Goal: Task Accomplishment & Management: Use online tool/utility

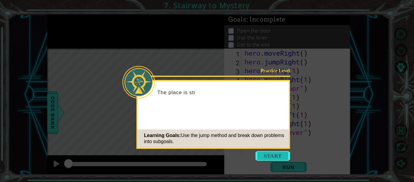
click at [266, 155] on button "Start" at bounding box center [272, 156] width 35 height 10
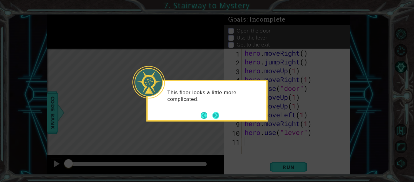
click at [216, 113] on button "Next" at bounding box center [215, 115] width 7 height 7
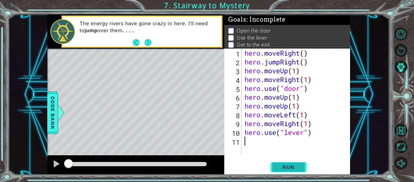
click at [275, 165] on button "Run" at bounding box center [288, 167] width 36 height 12
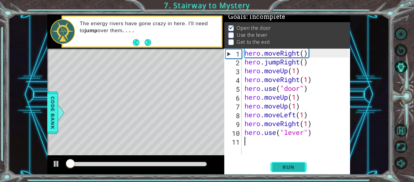
scroll to position [5, 0]
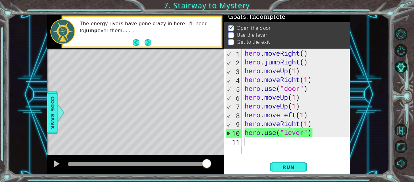
click at [316, 125] on div "hero . moveRight ( ) hero . jumpRight ( ) hero . moveUp ( 1 ) hero . moveRight …" at bounding box center [297, 109] width 108 height 123
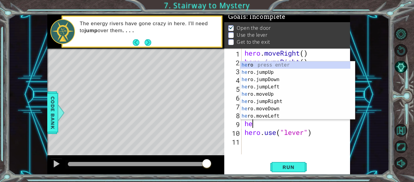
type textarea "h"
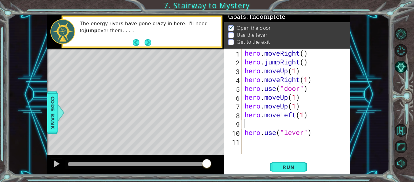
type textarea "hero.moveLeft(1)"
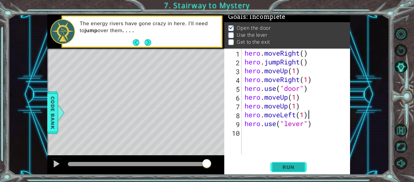
click at [288, 165] on span "Run" at bounding box center [288, 167] width 24 height 6
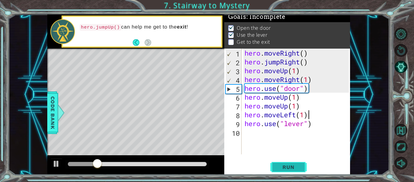
click at [288, 165] on span "Run" at bounding box center [288, 167] width 24 height 6
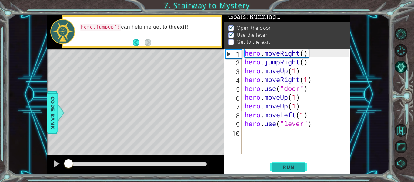
click at [288, 165] on span "Run" at bounding box center [288, 167] width 24 height 6
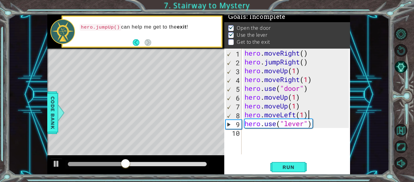
click at [255, 137] on div "hero . moveRight ( ) hero . jumpRight ( ) hero . moveUp ( 1 ) hero . moveRight …" at bounding box center [297, 109] width 108 height 123
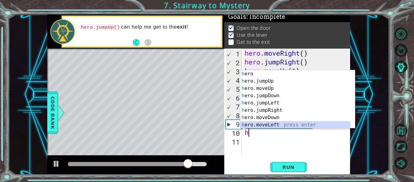
click at [258, 126] on div "h ero press enter h ero.jumpUp press enter h ero.moveUp press enter h ero.jumpD…" at bounding box center [297, 106] width 115 height 73
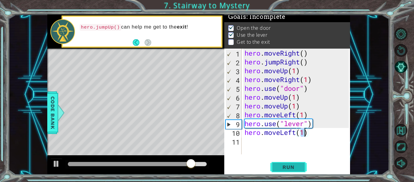
type textarea "hero.moveLeft(1)"
click at [275, 166] on button "Run" at bounding box center [288, 167] width 36 height 12
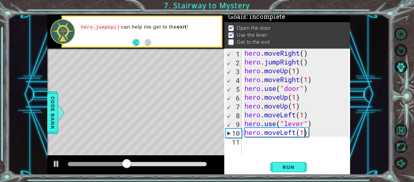
click at [247, 143] on div "hero . moveRight ( ) hero . jumpRight ( ) hero . moveUp ( 1 ) hero . moveRight …" at bounding box center [297, 109] width 108 height 123
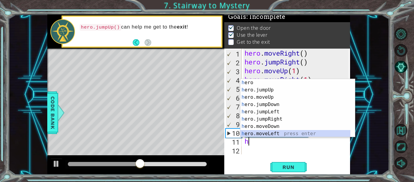
click at [274, 133] on div "h ero press enter h ero.jumpUp press enter h ero.moveUp press enter h ero.jumpD…" at bounding box center [297, 115] width 115 height 73
type textarea "hero.moveLeft(1)"
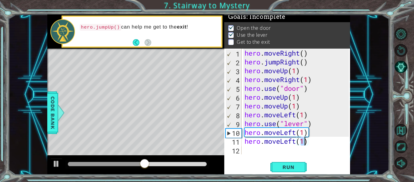
click at [258, 147] on div "hero . moveRight ( ) hero . jumpRight ( ) hero . moveUp ( 1 ) hero . moveRight …" at bounding box center [297, 109] width 108 height 123
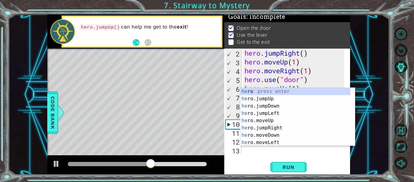
scroll to position [0, 0]
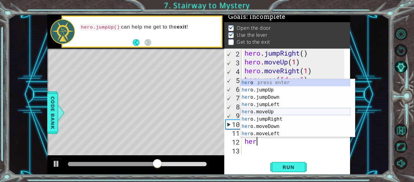
click at [260, 111] on div "her o press enter her o.jumpUp press enter her o.jumpDown press enter her o.jum…" at bounding box center [295, 115] width 110 height 73
type textarea "hero.moveUp(1)"
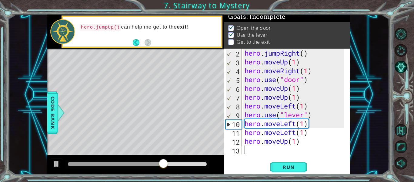
click at [249, 152] on div "hero . jumpRight ( ) hero . moveUp ( 1 ) hero . moveRight ( 1 ) hero . use ( "d…" at bounding box center [295, 109] width 104 height 123
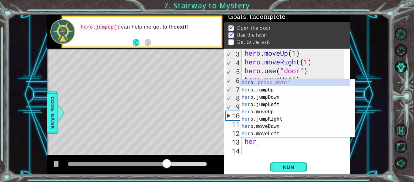
type textarea "herp"
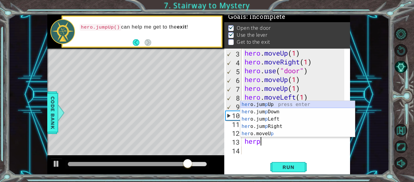
click at [262, 104] on div "her o.jum p Up press enter her o.jum p Down press enter her o.jum p Left press …" at bounding box center [297, 126] width 115 height 51
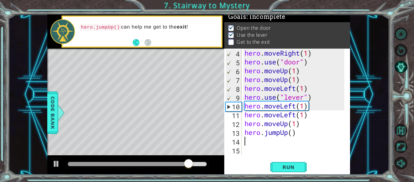
scroll to position [26, 0]
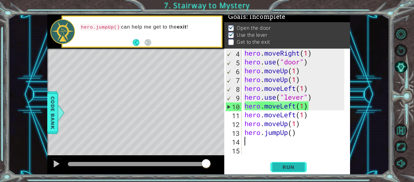
click at [276, 164] on span "Run" at bounding box center [288, 167] width 24 height 6
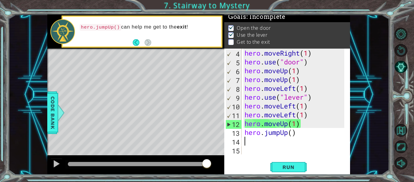
click at [299, 122] on div "hero . moveRight ( 1 ) hero . use ( "door" ) hero . moveUp ( 1 ) hero . moveUp …" at bounding box center [295, 109] width 104 height 123
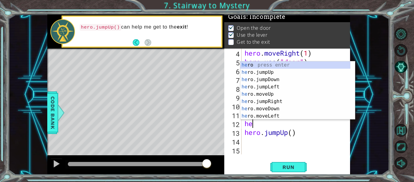
type textarea "h"
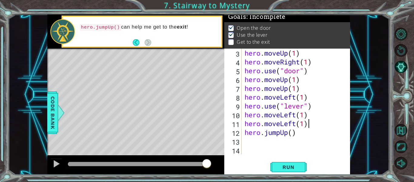
type textarea "hero.moveLeft(1)"
click at [293, 164] on span "Run" at bounding box center [288, 167] width 24 height 6
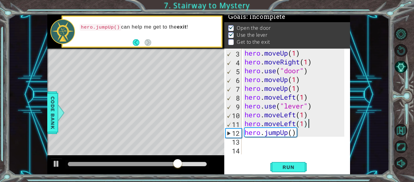
click at [250, 144] on div "hero . moveUp ( 1 ) hero . moveRight ( 1 ) hero . use ( "door" ) hero . moveUp …" at bounding box center [295, 109] width 104 height 123
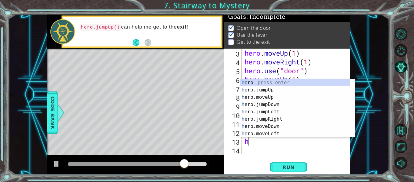
type textarea "he"
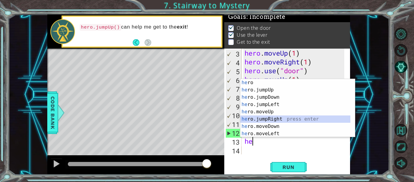
click at [280, 118] on div "he ro press enter he ro.jumpUp press enter he ro.jumpDown press enter he ro.jum…" at bounding box center [295, 115] width 110 height 73
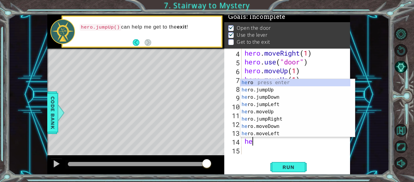
scroll to position [0, 0]
drag, startPoint x: 256, startPoint y: 111, endPoint x: 260, endPoint y: 115, distance: 5.6
click at [260, 115] on div "her o press enter her o.jumpUp press enter her o.jumpDown press enter her o.jum…" at bounding box center [295, 115] width 110 height 73
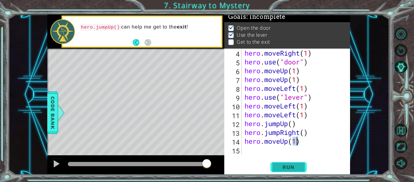
type textarea "hero.moveUp(1)"
click at [279, 165] on span "Run" at bounding box center [288, 167] width 24 height 6
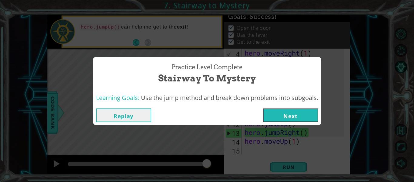
click at [296, 114] on button "Next" at bounding box center [290, 115] width 55 height 14
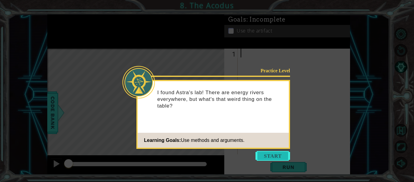
click at [270, 151] on button "Start" at bounding box center [272, 156] width 35 height 10
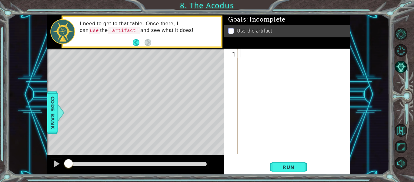
click at [254, 56] on div at bounding box center [295, 109] width 112 height 123
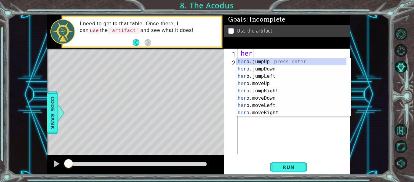
scroll to position [0, 0]
click at [271, 82] on div "her o.jumpUp press enter her o.jumpDown press enter her o.jumpLeft press enter …" at bounding box center [291, 94] width 110 height 73
type textarea "hero.moveUp(1)"
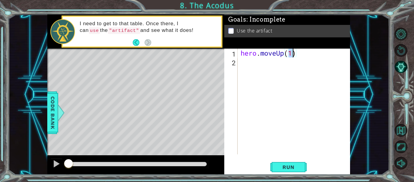
click at [251, 69] on div "hero . moveUp ( 1 )" at bounding box center [295, 109] width 112 height 123
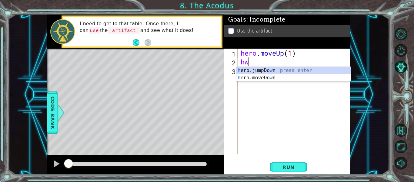
scroll to position [0, 0]
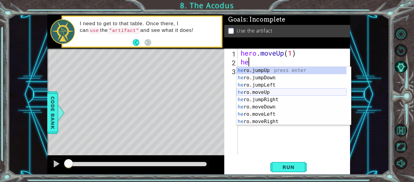
click at [275, 91] on div "he ro.jumpUp press enter he ro.jumpDown press enter he ro.jumpLeft press enter …" at bounding box center [291, 103] width 110 height 73
type textarea "hero.moveUp(1)"
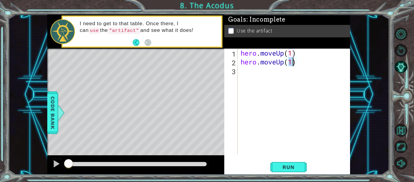
click at [245, 70] on div "hero . moveUp ( 1 ) hero . moveUp ( 1 )" at bounding box center [295, 109] width 112 height 123
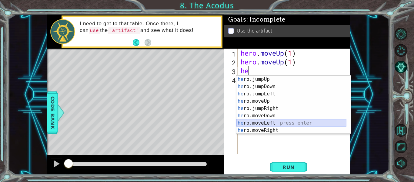
click at [262, 123] on div "he ro.jumpUp press enter he ro.jumpDown press enter he ro.jumpLeft press enter …" at bounding box center [291, 111] width 110 height 73
type textarea "hero.moveLeft(1)"
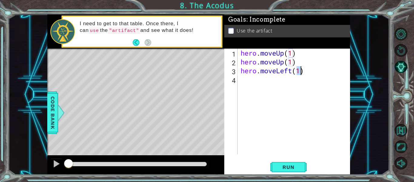
click at [293, 75] on div "hero . moveUp ( 1 ) hero . moveUp ( 1 ) hero . moveLeft ( 1 )" at bounding box center [295, 109] width 112 height 123
click at [309, 69] on div "hero . moveUp ( 1 ) hero . moveUp ( 1 ) hero . moveLeft ( 1 )" at bounding box center [295, 109] width 112 height 123
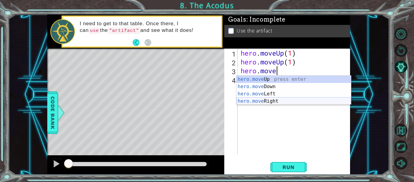
click at [289, 101] on div "hero.move Up press enter hero.move Down press enter hero.move Left press enter …" at bounding box center [293, 97] width 115 height 44
type textarea "hero.moveRight(1)"
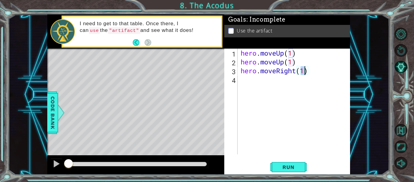
click at [250, 86] on div "hero . moveUp ( 1 ) hero . moveUp ( 1 ) hero . moveRight ( 1 )" at bounding box center [295, 109] width 112 height 123
click at [281, 164] on span "Run" at bounding box center [288, 167] width 24 height 6
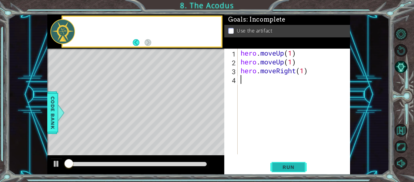
click at [288, 166] on span "Run" at bounding box center [288, 167] width 24 height 6
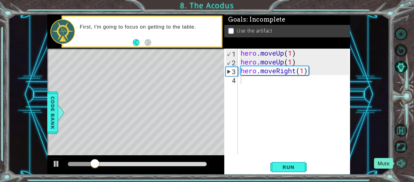
click at [401, 162] on button "Mute" at bounding box center [401, 162] width 13 height 13
click at [245, 78] on div "hero . moveUp ( 1 ) hero . moveUp ( 1 ) hero . moveRight ( 1 )" at bounding box center [295, 109] width 112 height 123
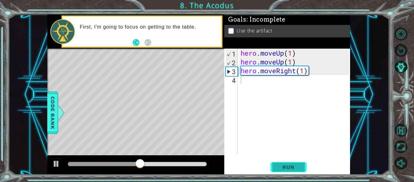
click at [276, 170] on button "Run" at bounding box center [288, 167] width 36 height 12
click at [296, 72] on div "hero . moveUp ( 1 ) hero . moveUp ( 1 ) hero . moveRight ( 1 )" at bounding box center [295, 109] width 112 height 123
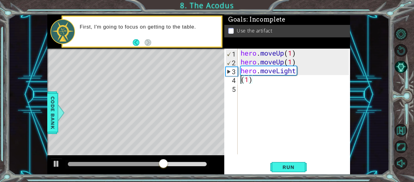
scroll to position [0, 0]
click at [298, 73] on div "hero . moveUp ( 1 ) hero . moveUp ( 1 ) hero . moveLight ( 1 )" at bounding box center [295, 109] width 112 height 123
click at [295, 74] on div "hero . moveUp ( 1 ) hero . moveUp ( 1 ) hero . moveLight ( 1 )" at bounding box center [295, 109] width 112 height 123
click at [239, 78] on div "hero . moveUp ( 1 ) hero . moveUp ( 1 ) hero . moveLight ( 1 )" at bounding box center [295, 109] width 112 height 123
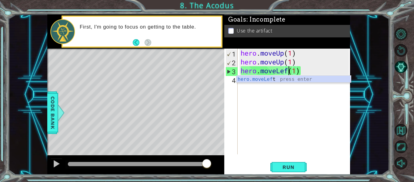
scroll to position [0, 2]
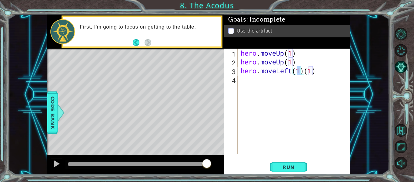
click at [302, 73] on div "hero . moveUp ( 1 ) hero . moveUp ( 1 ) hero . moveLeft ( 1 ) ( 1 )" at bounding box center [293, 100] width 109 height 105
click at [318, 73] on div "hero . moveUp ( 1 ) hero . moveUp ( 1 ) hero . moveLeft ( 1 ) ( 1 )" at bounding box center [295, 109] width 112 height 123
type textarea "hero.moveLeft(1)"
click at [287, 171] on button "Run" at bounding box center [288, 167] width 36 height 12
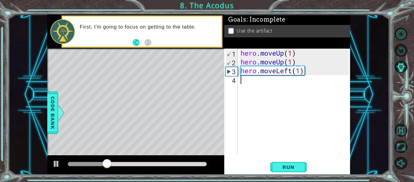
click at [241, 83] on div "hero . moveUp ( 1 ) hero . moveUp ( 1 ) hero . moveLeft ( 1 )" at bounding box center [295, 109] width 112 height 123
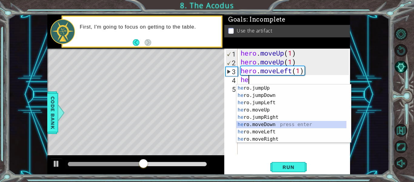
click at [266, 123] on div "he ro.jumpUp press enter he ro.jumpDown press enter he ro.jumpLeft press enter …" at bounding box center [291, 120] width 110 height 73
type textarea "hero.moveDown(1)"
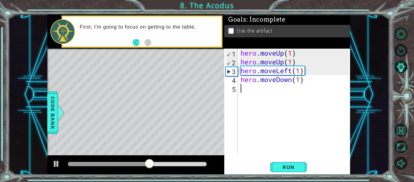
click at [250, 98] on div "hero . moveUp ( 1 ) hero . moveUp ( 1 ) hero . moveLeft ( 1 ) hero . moveDown (…" at bounding box center [295, 109] width 112 height 123
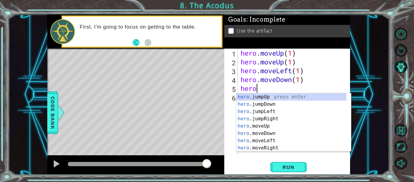
type textarea "hero."
click at [275, 112] on div "hero. jumpUp press enter hero. jumpDown press enter hero. jumpLeft press enter …" at bounding box center [291, 129] width 110 height 73
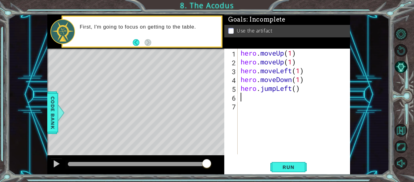
scroll to position [0, 0]
click at [278, 168] on span "Run" at bounding box center [288, 167] width 24 height 6
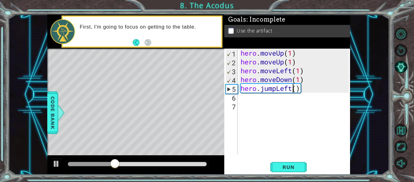
click at [293, 89] on div "hero . moveUp ( 1 ) hero . moveUp ( 1 ) hero . moveLeft ( 1 ) hero . moveDown (…" at bounding box center [295, 109] width 112 height 123
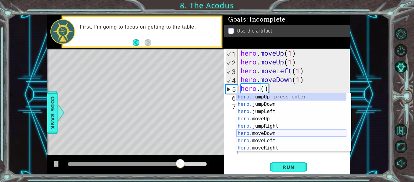
click at [257, 135] on div "hero. jumpUp press enter hero. jumpDown press enter hero. jumpLeft press enter …" at bounding box center [291, 129] width 110 height 73
type textarea "hero.moveDown(1)"
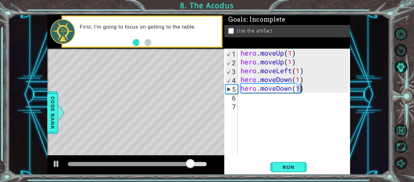
click at [244, 107] on div "hero . moveUp ( 1 ) hero . moveUp ( 1 ) hero . moveLeft ( 1 ) hero . moveDown (…" at bounding box center [295, 109] width 112 height 123
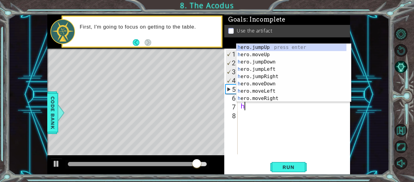
type textarea "he"
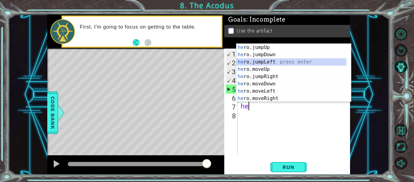
click at [257, 62] on div "he ro.jumpUp press enter he ro.jumpDown press enter he ro.jumpLeft press enter …" at bounding box center [291, 80] width 110 height 73
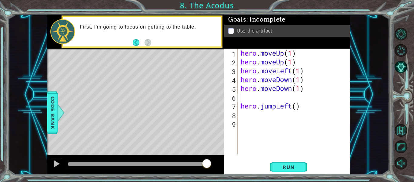
click at [254, 98] on div "hero . moveUp ( 1 ) hero . moveUp ( 1 ) hero . moveLeft ( 1 ) hero . moveDown (…" at bounding box center [295, 109] width 112 height 123
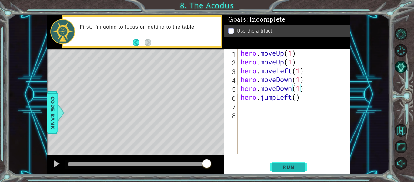
type textarea "hero.moveDown(1)"
click at [276, 166] on button "Run" at bounding box center [288, 167] width 36 height 12
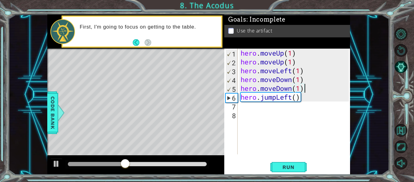
click at [242, 108] on div "hero . moveUp ( 1 ) hero . moveUp ( 1 ) hero . moveLeft ( 1 ) hero . moveDown (…" at bounding box center [295, 109] width 112 height 123
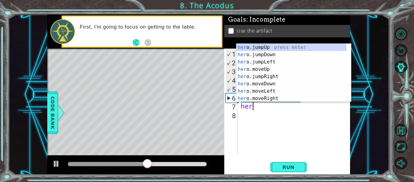
scroll to position [0, 0]
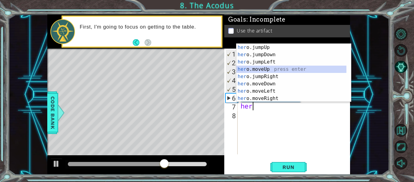
click at [262, 73] on div "her o.jumpUp press enter her o.jumpDown press enter her o.jumpLeft press enter …" at bounding box center [291, 80] width 110 height 73
type textarea "hero.moveUp(1)"
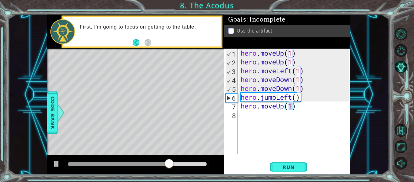
click at [251, 119] on div "hero . moveUp ( 1 ) hero . moveUp ( 1 ) hero . moveLeft ( 1 ) hero . moveDown (…" at bounding box center [295, 109] width 112 height 123
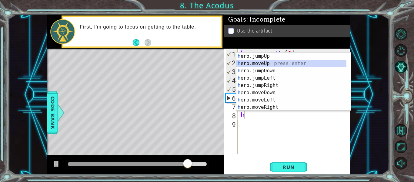
click at [251, 62] on div "h ero.jumpUp press enter h ero.moveUp press enter h ero.jumpDown press enter h …" at bounding box center [291, 88] width 110 height 73
type textarea "hero.moveUp(1)"
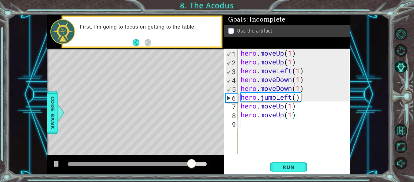
click at [246, 131] on div "hero . moveUp ( 1 ) hero . moveUp ( 1 ) hero . moveLeft ( 1 ) hero . moveDown (…" at bounding box center [295, 109] width 112 height 123
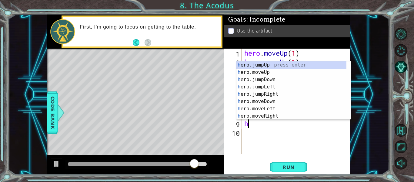
type textarea "he"
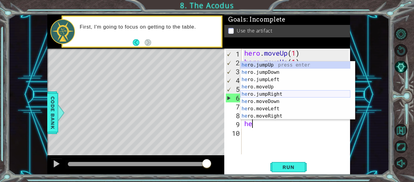
click at [275, 95] on div "he ro.jumpUp press enter he ro.jumpDown press enter he ro.jumpLeft press enter …" at bounding box center [295, 97] width 110 height 73
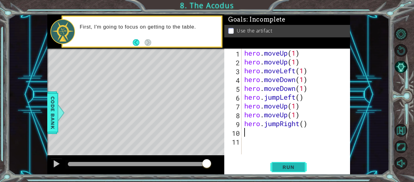
click at [282, 165] on span "Run" at bounding box center [288, 167] width 24 height 6
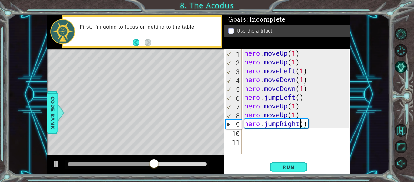
click at [301, 127] on div "hero . moveUp ( 1 ) hero . moveUp ( 1 ) hero . moveLeft ( 1 ) hero . moveDown (…" at bounding box center [297, 109] width 109 height 123
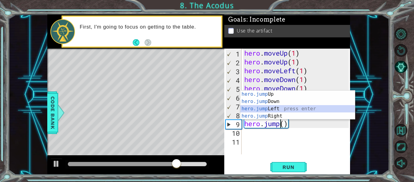
click at [256, 108] on div "hero.jump Up press enter hero.jump Down press enter hero.jump Left press enter …" at bounding box center [297, 112] width 115 height 44
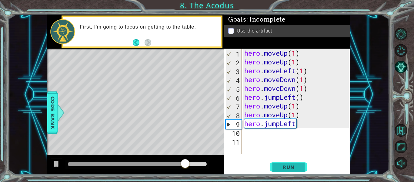
click at [295, 163] on button "Run" at bounding box center [288, 167] width 36 height 12
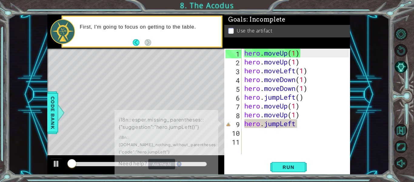
click at [168, 163] on div "i18n::esper.missing_parentheses::{"suggestion":"hero.jumpLeft()"} i18n::[DOMAIN…" at bounding box center [167, 141] width 104 height 65
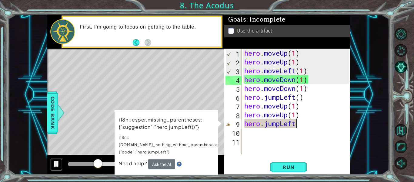
click at [52, 163] on button at bounding box center [56, 164] width 12 height 12
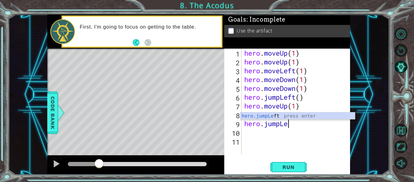
type textarea "hero.jumpL"
click at [260, 118] on div "hero.jumpL eft press enter" at bounding box center [297, 123] width 115 height 22
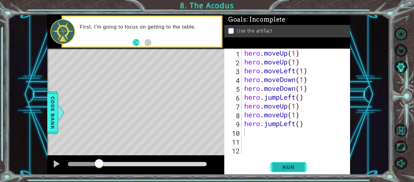
click at [283, 167] on span "Run" at bounding box center [288, 167] width 24 height 6
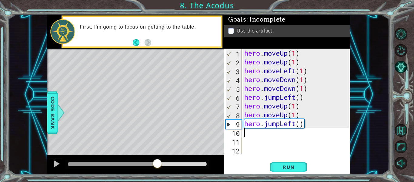
click at [157, 164] on div at bounding box center [137, 164] width 139 height 4
click at [144, 159] on div at bounding box center [135, 164] width 177 height 19
click at [144, 166] on div at bounding box center [137, 164] width 144 height 8
click at [139, 164] on div at bounding box center [103, 164] width 71 height 4
click at [279, 124] on div "hero . moveUp ( 1 ) hero . moveUp ( 1 ) hero . moveLeft ( 1 ) hero . moveDown (…" at bounding box center [297, 109] width 109 height 123
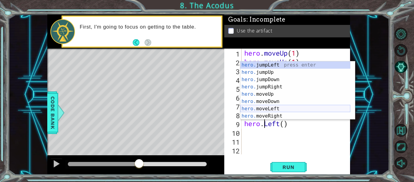
click at [268, 108] on div "hero. jumpLeft press enter hero. jumpUp press enter hero. jumpDown press enter …" at bounding box center [295, 97] width 110 height 73
type textarea "hero.moveLeft(1)"
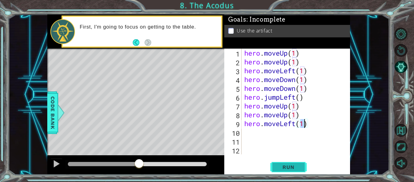
click at [280, 167] on span "Run" at bounding box center [288, 167] width 24 height 6
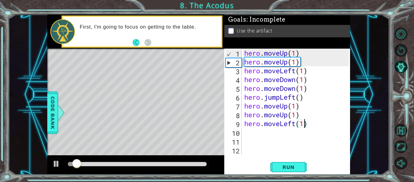
click at [145, 163] on div at bounding box center [137, 164] width 139 height 4
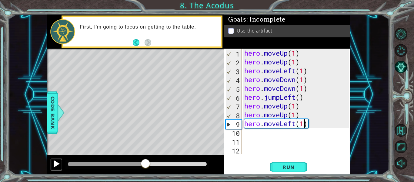
click at [56, 160] on div at bounding box center [56, 163] width 8 height 8
click at [126, 162] on div at bounding box center [117, 164] width 99 height 4
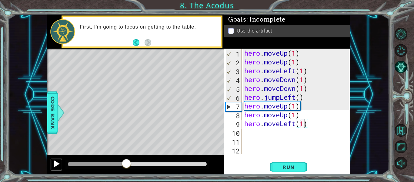
click at [55, 162] on div at bounding box center [56, 163] width 8 height 8
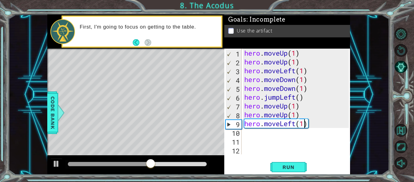
click at [281, 128] on div "hero . moveUp ( 1 ) hero . moveUp ( 1 ) hero . moveLeft ( 1 ) hero . moveDown (…" at bounding box center [297, 109] width 109 height 123
click at [295, 126] on div "hero . moveUp ( 1 ) hero . moveUp ( 1 ) hero . moveLeft ( 1 ) hero . moveDown (…" at bounding box center [297, 109] width 109 height 123
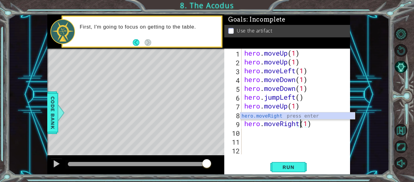
scroll to position [0, 3]
click at [274, 115] on div "hero.moveRight press enter" at bounding box center [297, 123] width 115 height 22
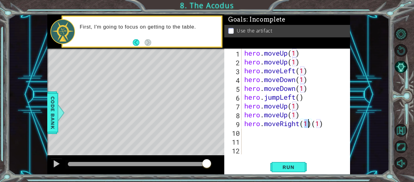
click at [312, 127] on div "hero . moveUp ( 1 ) hero . moveUp ( 1 ) hero . moveLeft ( 1 ) hero . moveDown (…" at bounding box center [297, 109] width 109 height 123
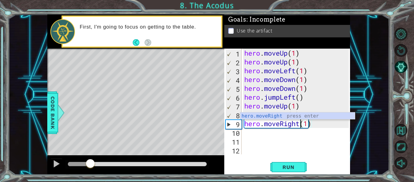
drag, startPoint x: 206, startPoint y: 162, endPoint x: 71, endPoint y: 164, distance: 135.5
click at [85, 164] on div at bounding box center [90, 163] width 11 height 11
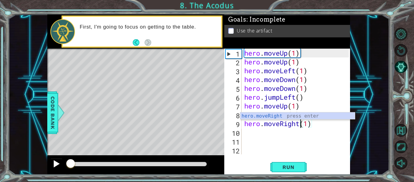
type textarea "hero.moveRight(1)"
click at [51, 163] on button at bounding box center [56, 164] width 12 height 12
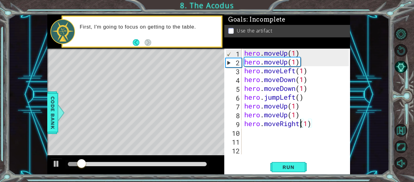
click at [251, 139] on div "hero . moveUp ( 1 ) hero . moveUp ( 1 ) hero . moveLeft ( 1 ) hero . moveDown (…" at bounding box center [297, 109] width 109 height 123
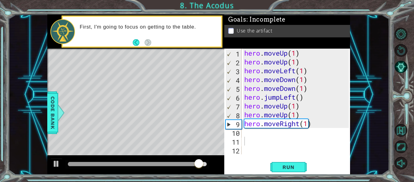
click at [312, 124] on div "hero . moveUp ( 1 ) hero . moveUp ( 1 ) hero . moveLeft ( 1 ) hero . moveDown (…" at bounding box center [297, 109] width 109 height 123
type textarea "hero.moveRight(1)"
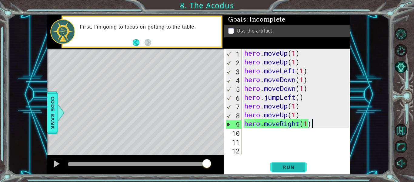
click at [285, 171] on button "Run" at bounding box center [288, 167] width 36 height 12
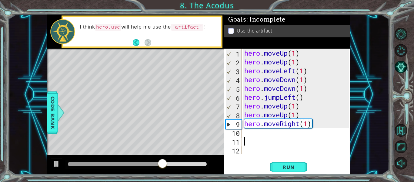
click at [256, 139] on div "hero . moveUp ( 1 ) hero . moveUp ( 1 ) hero . moveLeft ( 1 ) hero . moveDown (…" at bounding box center [297, 109] width 109 height 123
click at [245, 135] on div "hero . moveUp ( 1 ) hero . moveUp ( 1 ) hero . moveLeft ( 1 ) hero . moveDown (…" at bounding box center [297, 109] width 109 height 123
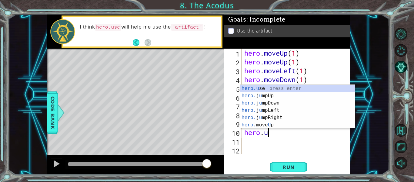
scroll to position [0, 1]
click at [259, 87] on div "hero.u se press enter hero. j u mpUp press enter hero. j u mpDown press enter h…" at bounding box center [297, 114] width 115 height 58
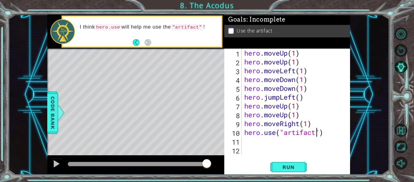
scroll to position [0, 3]
type textarea "hero.use("artifact")"
click at [285, 160] on div "hero.use("artifact") 1 2 3 4 5 6 7 8 9 10 11 12 hero . moveUp ( 1 ) hero . move…" at bounding box center [287, 111] width 126 height 126
click at [285, 164] on span "Run" at bounding box center [288, 167] width 24 height 6
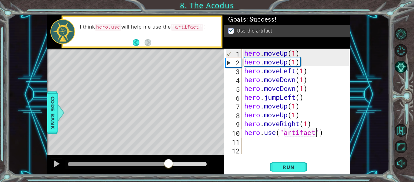
click at [168, 162] on div at bounding box center [137, 164] width 139 height 4
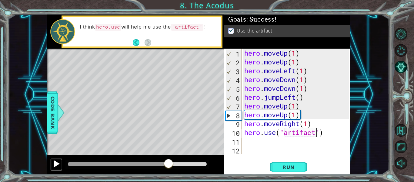
click at [57, 164] on div at bounding box center [56, 163] width 8 height 8
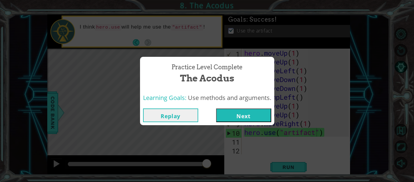
click at [248, 112] on button "Next" at bounding box center [243, 115] width 55 height 14
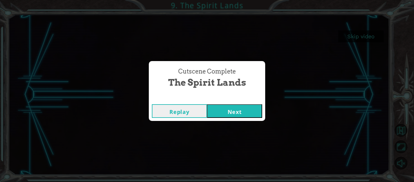
click at [226, 113] on button "Next" at bounding box center [234, 111] width 55 height 14
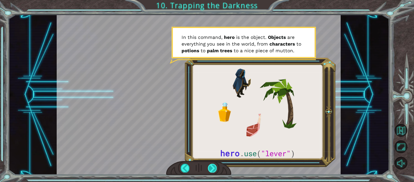
click at [213, 171] on div at bounding box center [212, 167] width 9 height 8
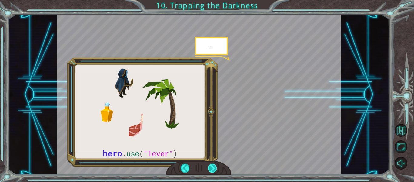
click at [210, 168] on div at bounding box center [212, 167] width 9 height 8
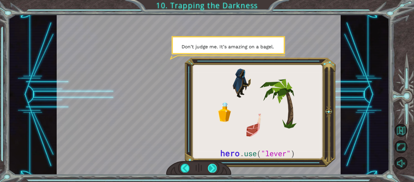
click at [210, 168] on div at bounding box center [212, 167] width 9 height 8
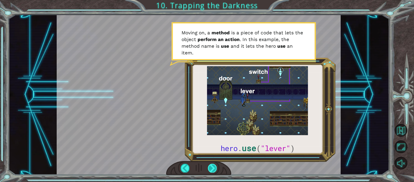
click at [214, 165] on div at bounding box center [212, 167] width 9 height 8
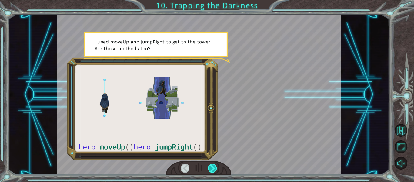
click at [214, 165] on div at bounding box center [212, 167] width 9 height 8
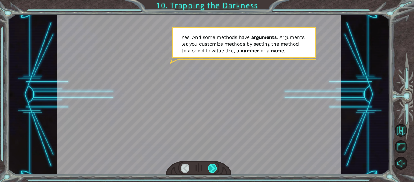
click at [215, 167] on div at bounding box center [212, 167] width 9 height 8
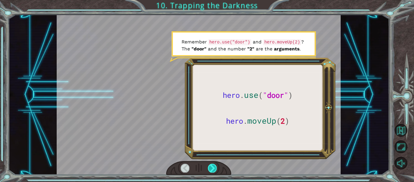
click at [215, 167] on div at bounding box center [212, 167] width 9 height 8
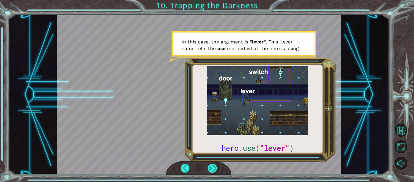
click at [214, 170] on div at bounding box center [212, 167] width 9 height 8
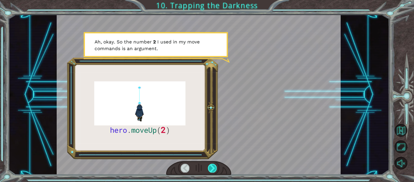
click at [214, 170] on div at bounding box center [212, 167] width 9 height 8
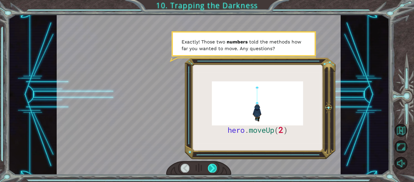
click at [213, 168] on div at bounding box center [212, 167] width 9 height 8
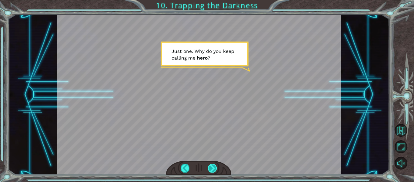
click at [213, 168] on div at bounding box center [212, 167] width 9 height 8
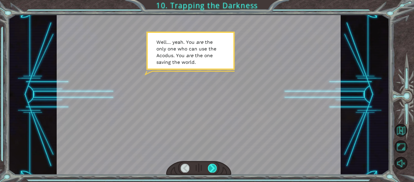
click at [213, 168] on div at bounding box center [212, 167] width 9 height 8
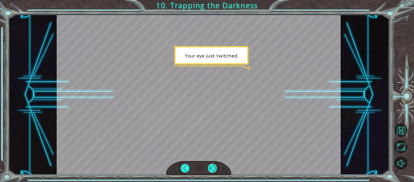
click at [214, 169] on div at bounding box center [212, 167] width 9 height 8
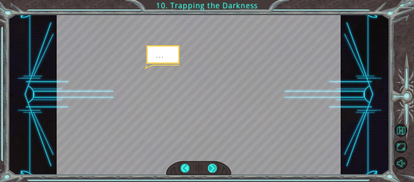
click at [216, 170] on div at bounding box center [212, 167] width 9 height 8
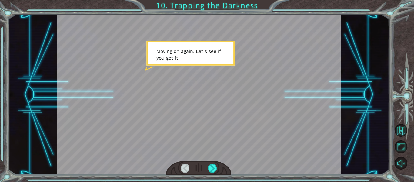
click at [217, 169] on div at bounding box center [198, 168] width 65 height 14
click at [209, 168] on div at bounding box center [212, 167] width 9 height 8
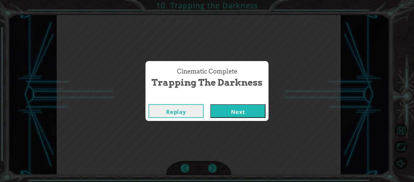
click at [240, 113] on button "Next" at bounding box center [237, 111] width 55 height 14
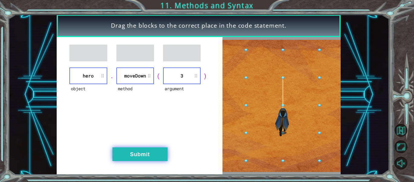
click at [123, 152] on button "Submit" at bounding box center [139, 154] width 55 height 14
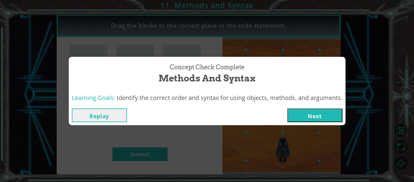
click at [311, 115] on button "Next" at bounding box center [314, 115] width 55 height 14
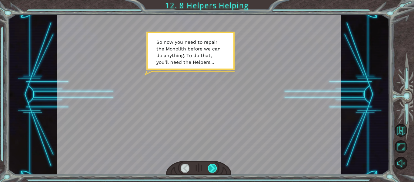
click at [214, 169] on div at bounding box center [212, 167] width 9 height 8
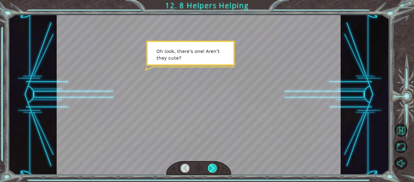
click at [211, 167] on div at bounding box center [212, 167] width 9 height 8
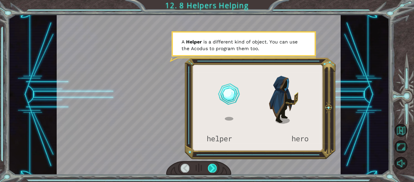
click at [211, 166] on div at bounding box center [212, 167] width 9 height 8
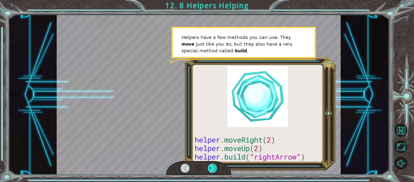
click at [212, 166] on div at bounding box center [212, 167] width 9 height 8
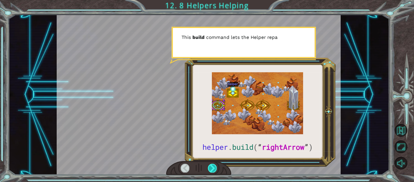
click at [214, 165] on div at bounding box center [212, 167] width 9 height 8
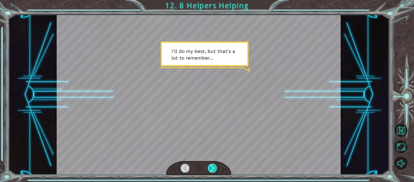
click at [214, 165] on div at bounding box center [212, 167] width 9 height 8
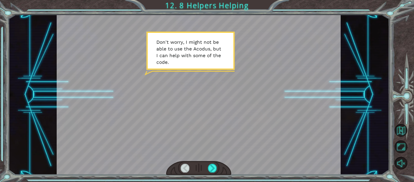
click at [206, 162] on div at bounding box center [198, 168] width 65 height 14
click at [216, 166] on div at bounding box center [212, 167] width 9 height 8
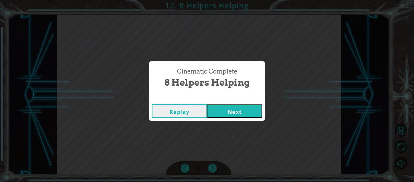
click at [224, 111] on button "Next" at bounding box center [234, 111] width 55 height 14
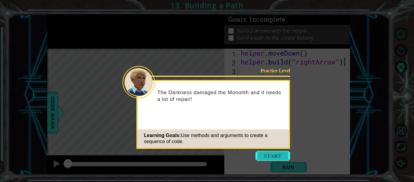
click at [267, 155] on button "Start" at bounding box center [272, 156] width 35 height 10
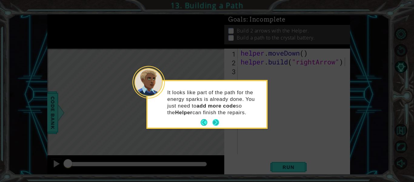
click at [219, 117] on div "It looks like part of the path for the energy sparks is already done. You just …" at bounding box center [207, 104] width 119 height 46
click at [216, 119] on button "Next" at bounding box center [215, 122] width 7 height 7
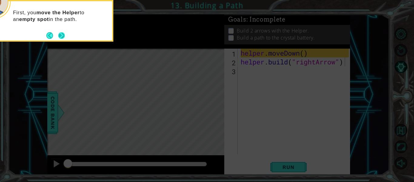
click at [62, 34] on button "Next" at bounding box center [61, 35] width 7 height 7
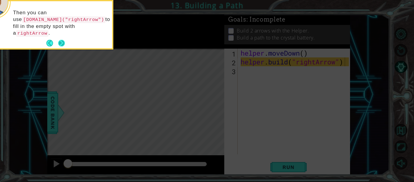
click at [62, 40] on button "Next" at bounding box center [61, 43] width 7 height 7
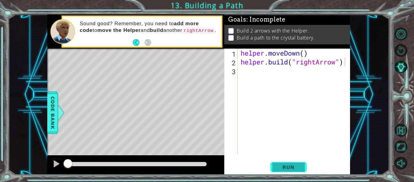
click at [288, 165] on span "Run" at bounding box center [288, 167] width 24 height 6
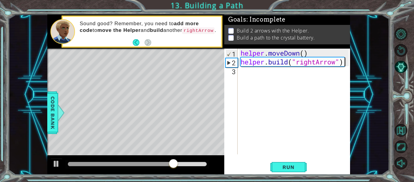
click at [288, 100] on div "helper . moveDown ( ) helper . build ( "rightArrow" )" at bounding box center [295, 109] width 112 height 123
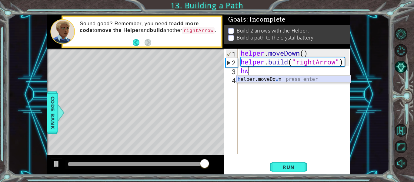
click at [265, 81] on div "h elper.moveDo w n press enter" at bounding box center [293, 86] width 115 height 22
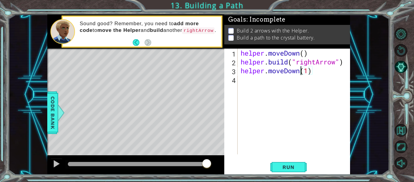
click at [299, 71] on div "helper . moveDown ( ) helper . build ( "rightArrow" ) helper . moveDown ( 1 )" at bounding box center [295, 109] width 112 height 123
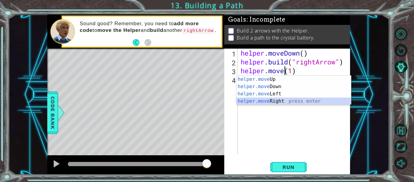
click at [266, 102] on div "helper.move Up press enter helper.move Down press enter helper.move Left press …" at bounding box center [293, 97] width 115 height 44
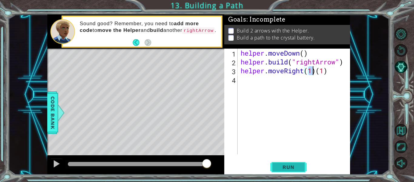
click at [285, 164] on span "Run" at bounding box center [288, 167] width 24 height 6
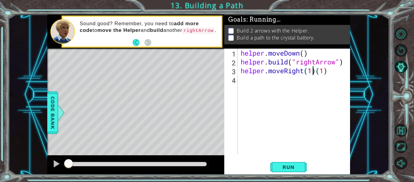
click at [330, 70] on div "helper . moveDown ( ) helper . build ( "rightArrow" ) helper . moveRight ( 1 ) …" at bounding box center [295, 109] width 112 height 123
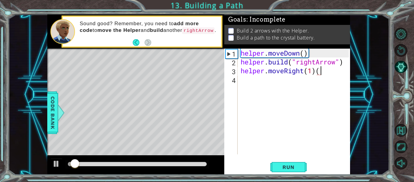
type textarea "helper.moveRight(1)"
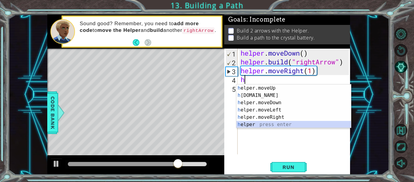
click at [273, 127] on div "h elper.moveUp press enter h [DOMAIN_NAME] press enter h elper.moveDown press e…" at bounding box center [293, 113] width 115 height 58
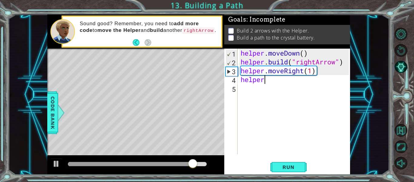
scroll to position [0, 1]
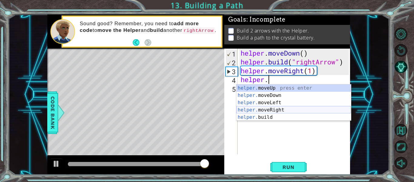
click at [263, 109] on div "helper. moveUp press enter helper. moveDown press enter helper. moveLeft press …" at bounding box center [293, 109] width 115 height 51
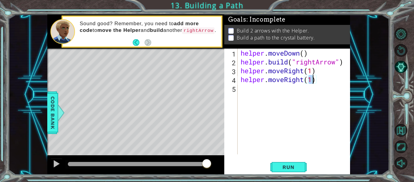
click at [324, 82] on div "helper . moveDown ( ) helper . build ( "rightArrow" ) helper . moveRight ( 1 ) …" at bounding box center [295, 109] width 112 height 123
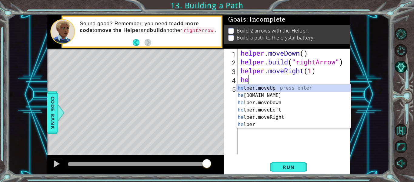
scroll to position [0, 0]
type textarea "h"
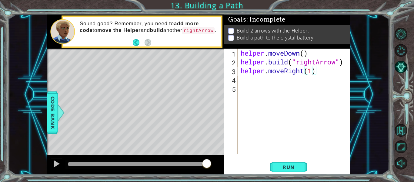
click at [315, 74] on div "helper . moveDown ( ) helper . build ( "rightArrow" ) helper . moveRight ( 1 )" at bounding box center [295, 109] width 112 height 123
click at [312, 71] on div "helper . moveDown ( ) helper . build ( "rightArrow" ) helper . moveRight ( 1 )" at bounding box center [295, 109] width 112 height 123
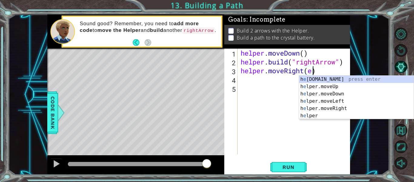
scroll to position [0, 3]
type textarea "helper.moveRight(3)"
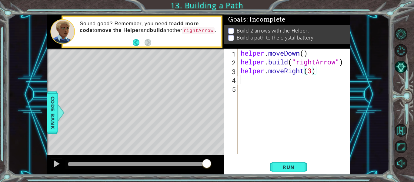
click at [267, 80] on div "helper . moveDown ( ) helper . build ( "rightArrow" ) helper . moveRight ( 3 )" at bounding box center [295, 109] width 112 height 123
click at [343, 62] on div "helper . moveDown ( ) helper . build ( "rightArrow" ) helper . moveRight ( 3 )" at bounding box center [295, 109] width 112 height 123
type textarea "[DOMAIN_NAME]("rightArrow")"
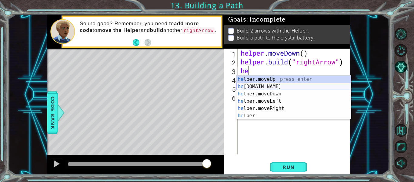
click at [298, 87] on div "he lper.moveUp press enter he [DOMAIN_NAME] press enter he lper.moveDown press …" at bounding box center [293, 104] width 115 height 58
type textarea "[DOMAIN_NAME]("rightArrow")"
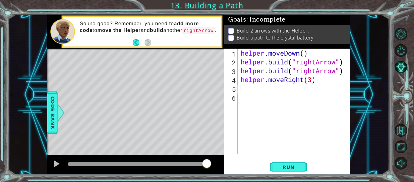
click at [245, 89] on div "helper . moveDown ( ) helper . build ( "rightArrow" ) helper . build ( "rightAr…" at bounding box center [295, 109] width 112 height 123
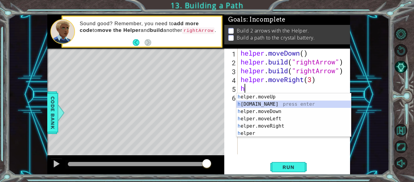
click at [249, 102] on div "h elper.moveUp press enter h [DOMAIN_NAME] press enter h elper.moveDown press e…" at bounding box center [293, 122] width 115 height 58
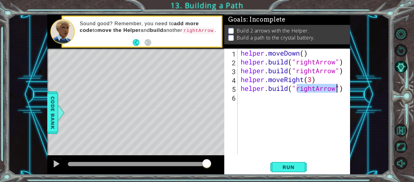
type textarea "[DOMAIN_NAME]("rightArrow")"
click at [270, 169] on div "Run" at bounding box center [288, 167] width 126 height 12
click at [275, 168] on button "Run" at bounding box center [288, 167] width 36 height 12
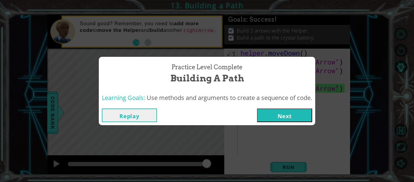
drag, startPoint x: 277, startPoint y: 167, endPoint x: 260, endPoint y: 112, distance: 57.9
click at [260, 112] on button "Next" at bounding box center [284, 115] width 55 height 14
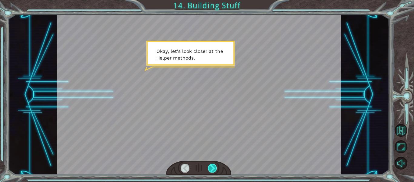
click at [213, 166] on div at bounding box center [212, 167] width 9 height 8
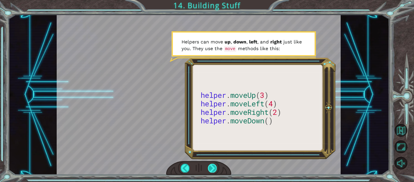
click at [214, 164] on div at bounding box center [212, 167] width 9 height 8
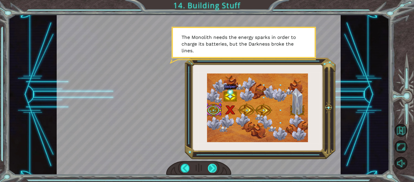
click at [215, 167] on div at bounding box center [212, 167] width 9 height 8
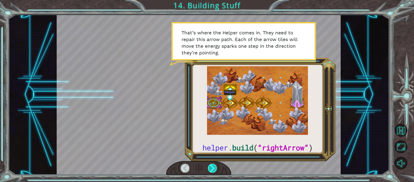
click at [212, 168] on div at bounding box center [212, 167] width 9 height 8
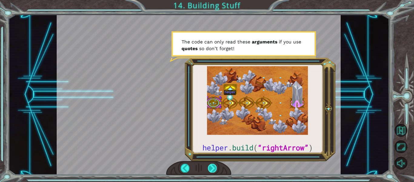
click at [212, 167] on div at bounding box center [212, 167] width 9 height 8
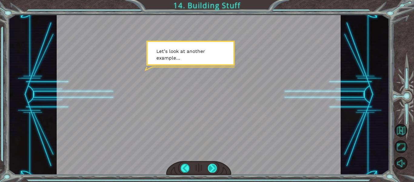
click at [211, 165] on div at bounding box center [212, 167] width 9 height 8
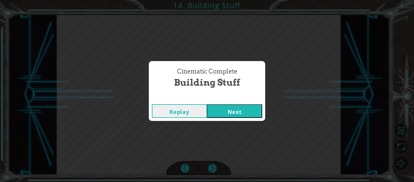
click at [215, 111] on button "Next" at bounding box center [234, 111] width 55 height 14
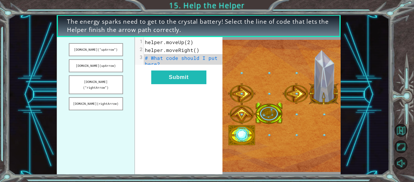
click at [167, 64] on pre "# What code should I put here?" at bounding box center [185, 61] width 83 height 14
click at [161, 63] on pre "# What code should I put here?" at bounding box center [185, 61] width 83 height 14
click at [161, 65] on pre "# What code should I put here?" at bounding box center [185, 61] width 83 height 14
click at [115, 53] on button "[DOMAIN_NAME](“upArrow”)" at bounding box center [96, 49] width 54 height 13
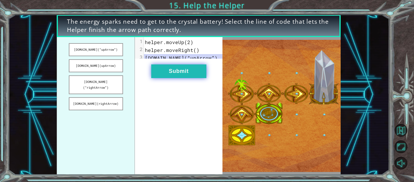
click at [162, 77] on button "Submit" at bounding box center [178, 71] width 55 height 14
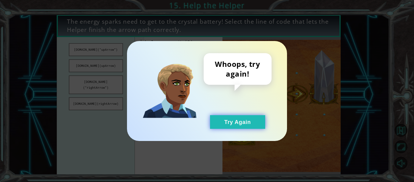
click at [251, 122] on button "Try Again" at bounding box center [237, 122] width 55 height 14
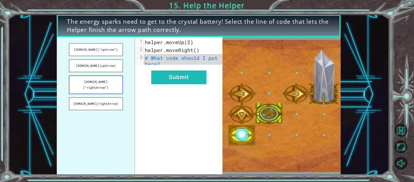
click at [116, 82] on button "[DOMAIN_NAME](“rightArrow”)" at bounding box center [96, 84] width 54 height 19
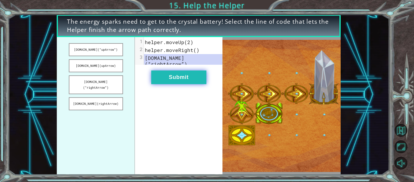
click at [185, 75] on button "Submit" at bounding box center [178, 77] width 55 height 14
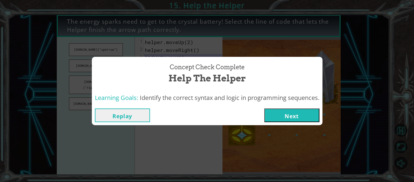
click at [301, 115] on button "Next" at bounding box center [291, 115] width 55 height 14
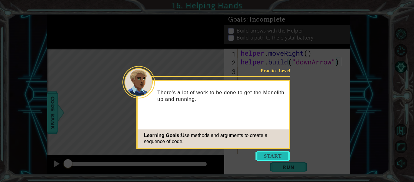
click at [272, 154] on button "Start" at bounding box center [272, 156] width 35 height 10
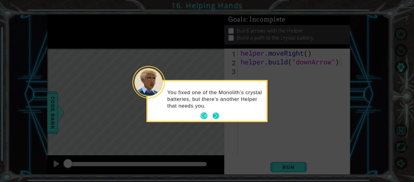
click at [218, 113] on button "Next" at bounding box center [215, 115] width 7 height 7
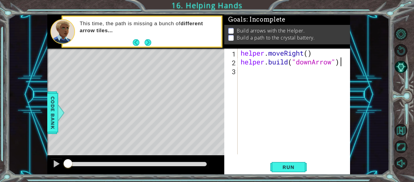
click at [242, 73] on div "helper . moveRight ( ) helper . build ( "downArrow" )" at bounding box center [295, 109] width 112 height 123
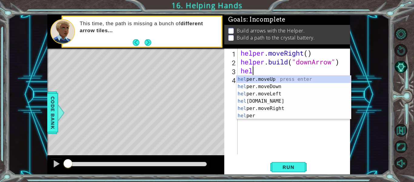
scroll to position [0, 0]
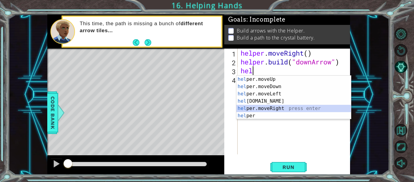
click at [259, 108] on div "hel per.moveUp press enter hel per.moveDown press enter hel per.moveLeft press …" at bounding box center [293, 104] width 115 height 58
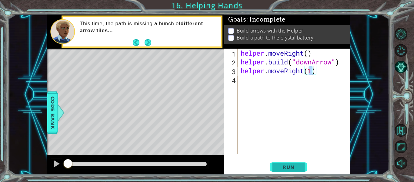
type textarea "helper.moveRight(1)"
click at [277, 163] on button "Run" at bounding box center [288, 167] width 36 height 12
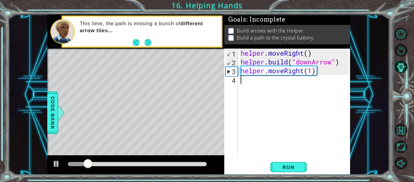
click at [255, 90] on div "helper . moveRight ( ) helper . build ( "downArrow" ) helper . moveRight ( 1 )" at bounding box center [295, 109] width 112 height 123
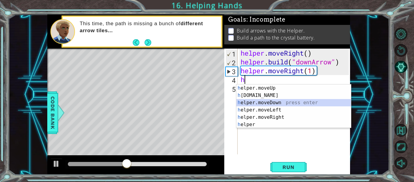
click at [255, 101] on div "h elper.moveUp press enter h [DOMAIN_NAME] press enter h elper.moveDown press e…" at bounding box center [293, 113] width 115 height 58
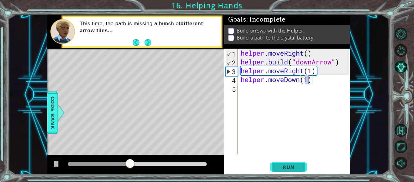
type textarea "helper.moveDown(1)"
click at [286, 170] on button "Run" at bounding box center [288, 167] width 36 height 12
